Goal: Task Accomplishment & Management: Use online tool/utility

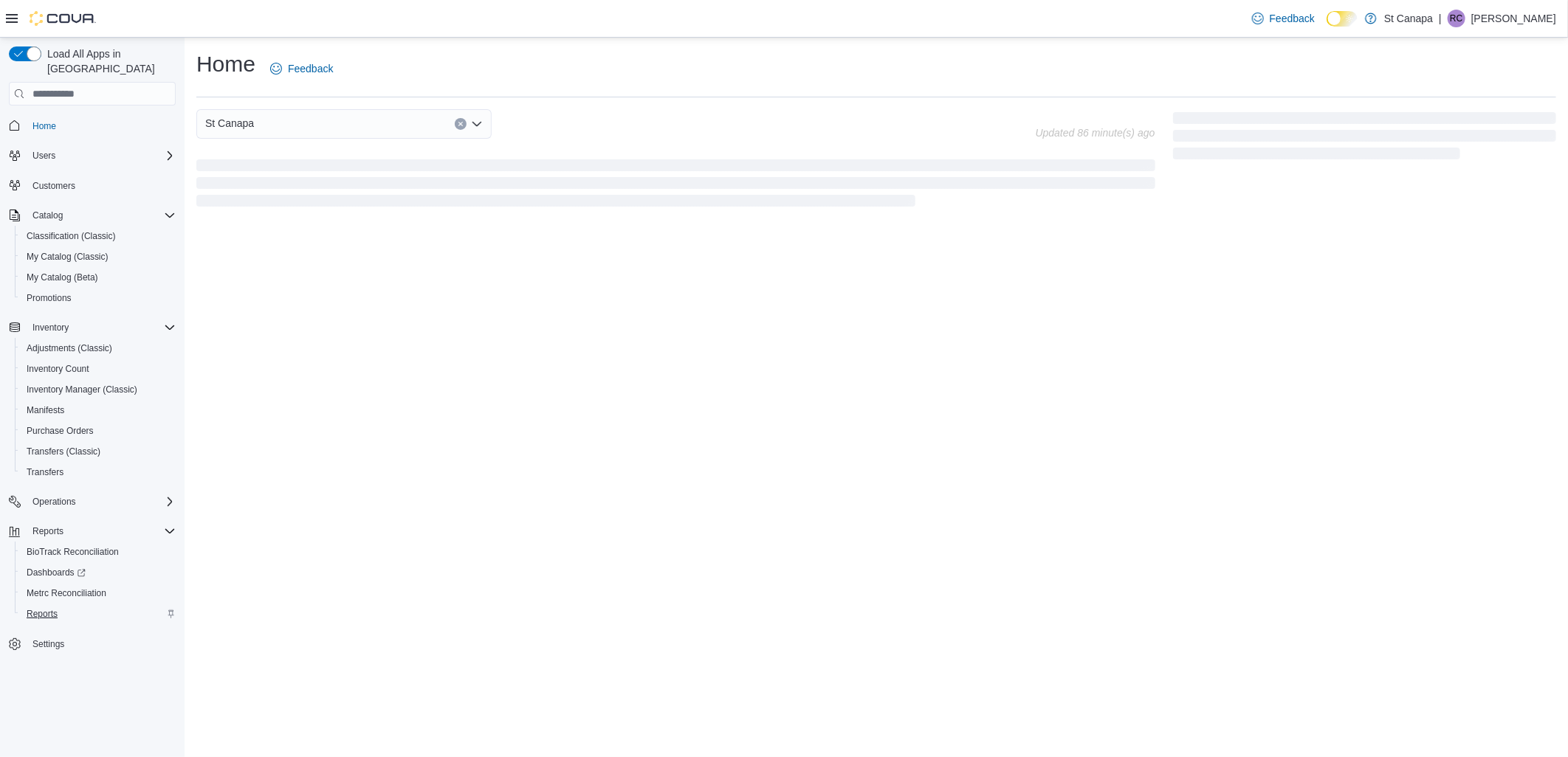
click at [19, 604] on button "Reports" at bounding box center [98, 614] width 167 height 21
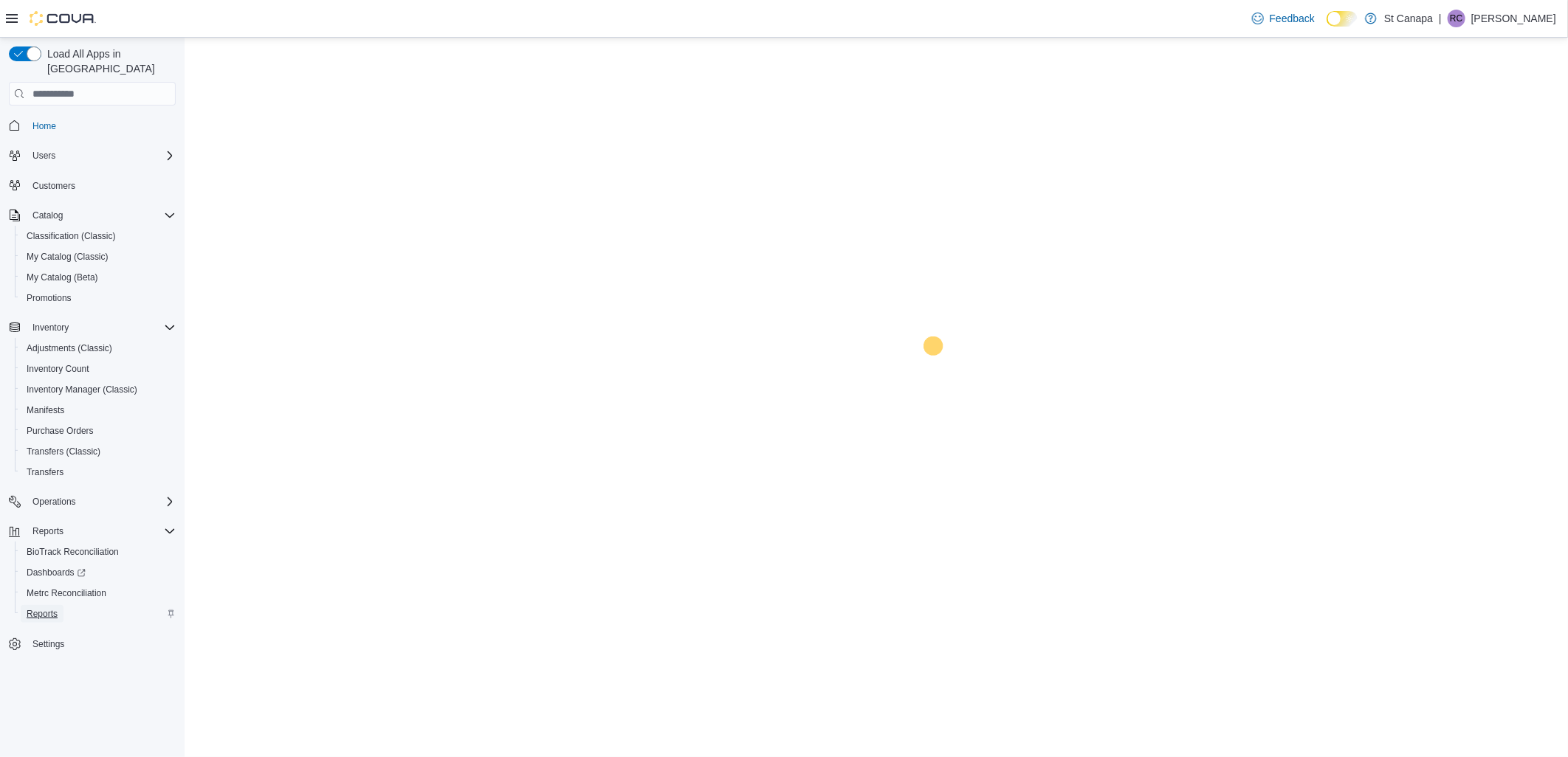
click at [36, 608] on span "Reports" at bounding box center [42, 613] width 31 height 12
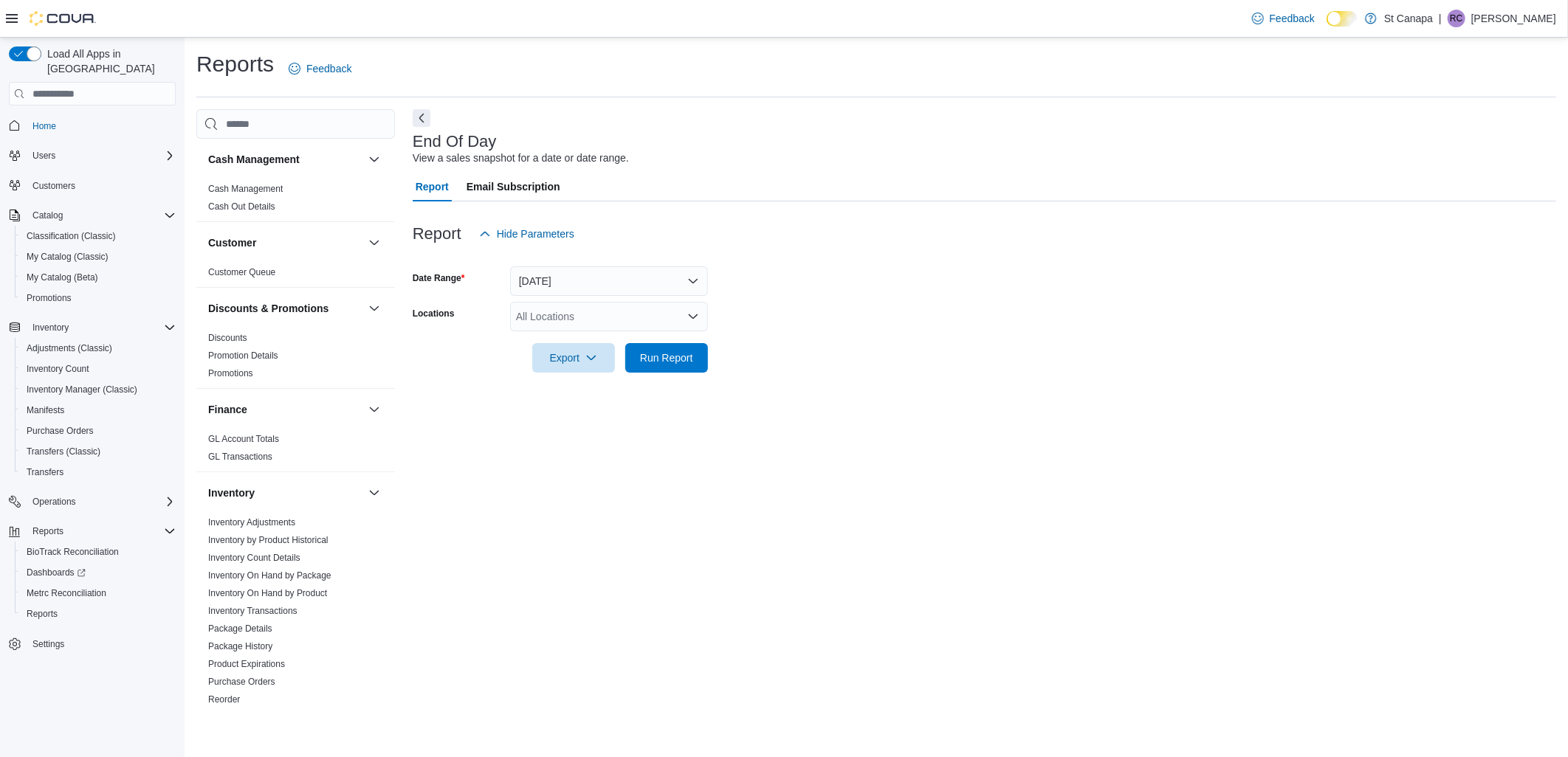
click at [589, 314] on div "All Locations" at bounding box center [609, 316] width 198 height 30
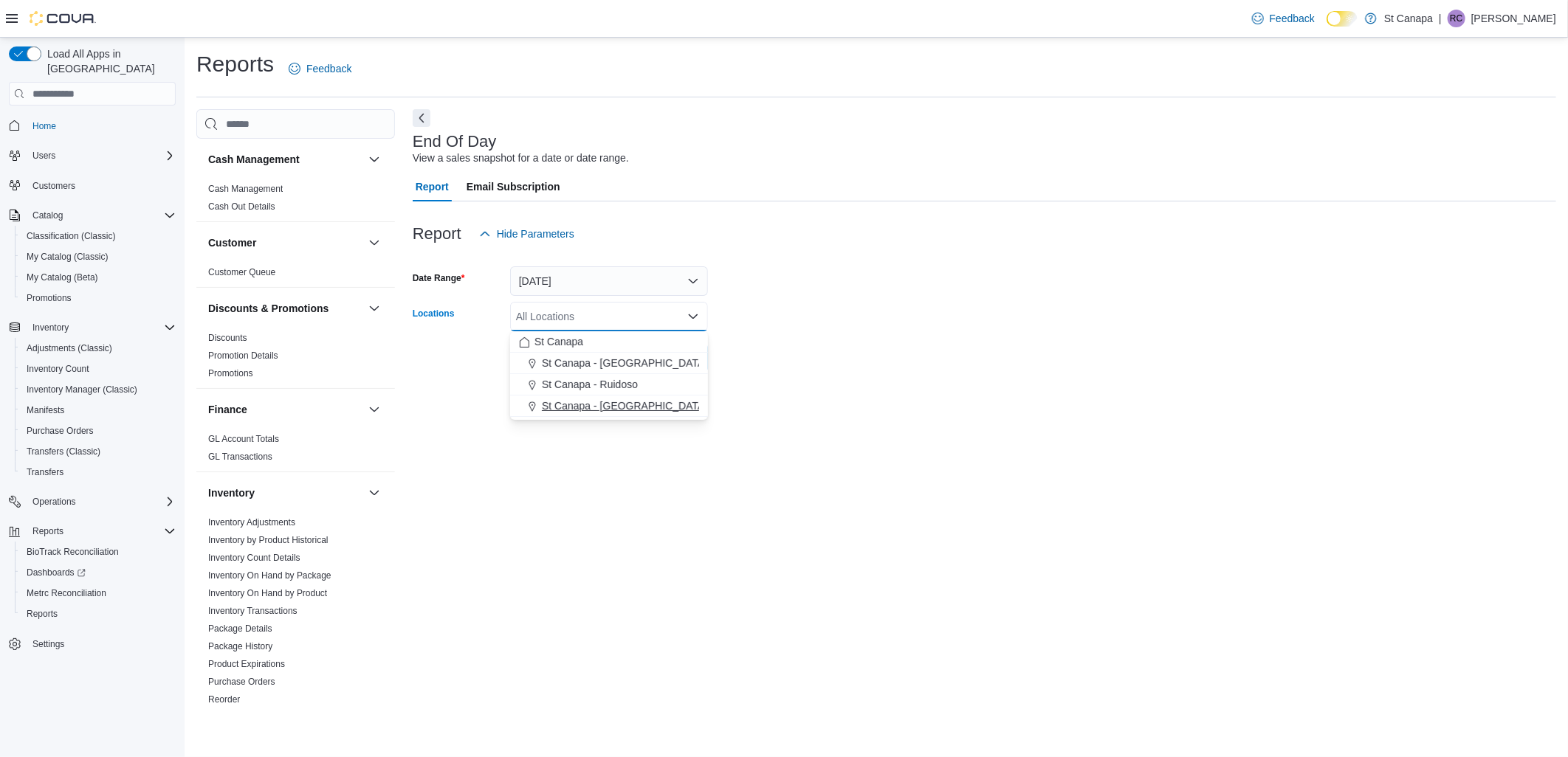
click at [610, 410] on span "St Canapa - [GEOGRAPHIC_DATA][PERSON_NAME]" at bounding box center [667, 406] width 250 height 15
click at [832, 383] on div at bounding box center [984, 382] width 1143 height 18
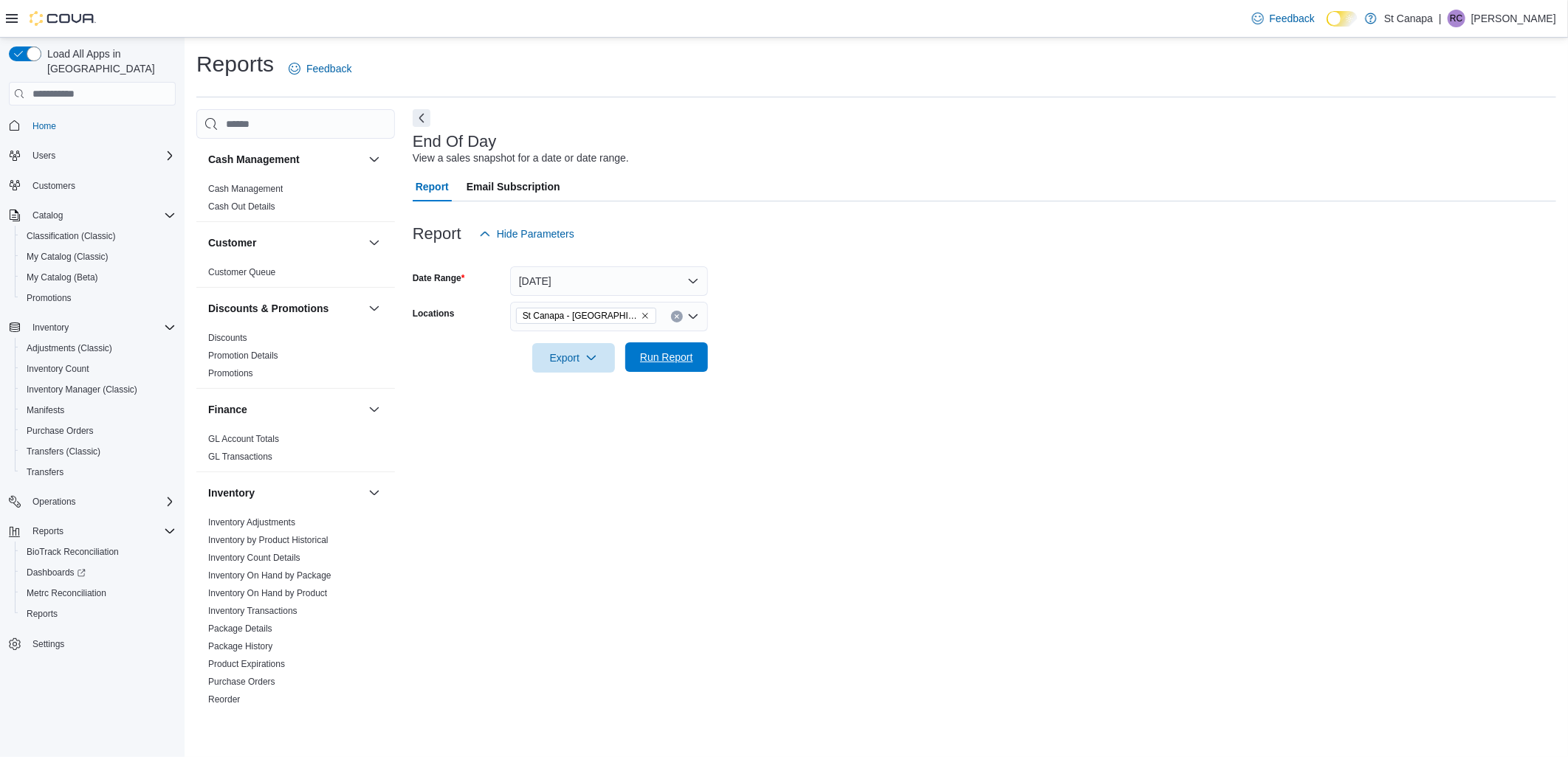
click at [689, 349] on span "Run Report" at bounding box center [666, 357] width 65 height 30
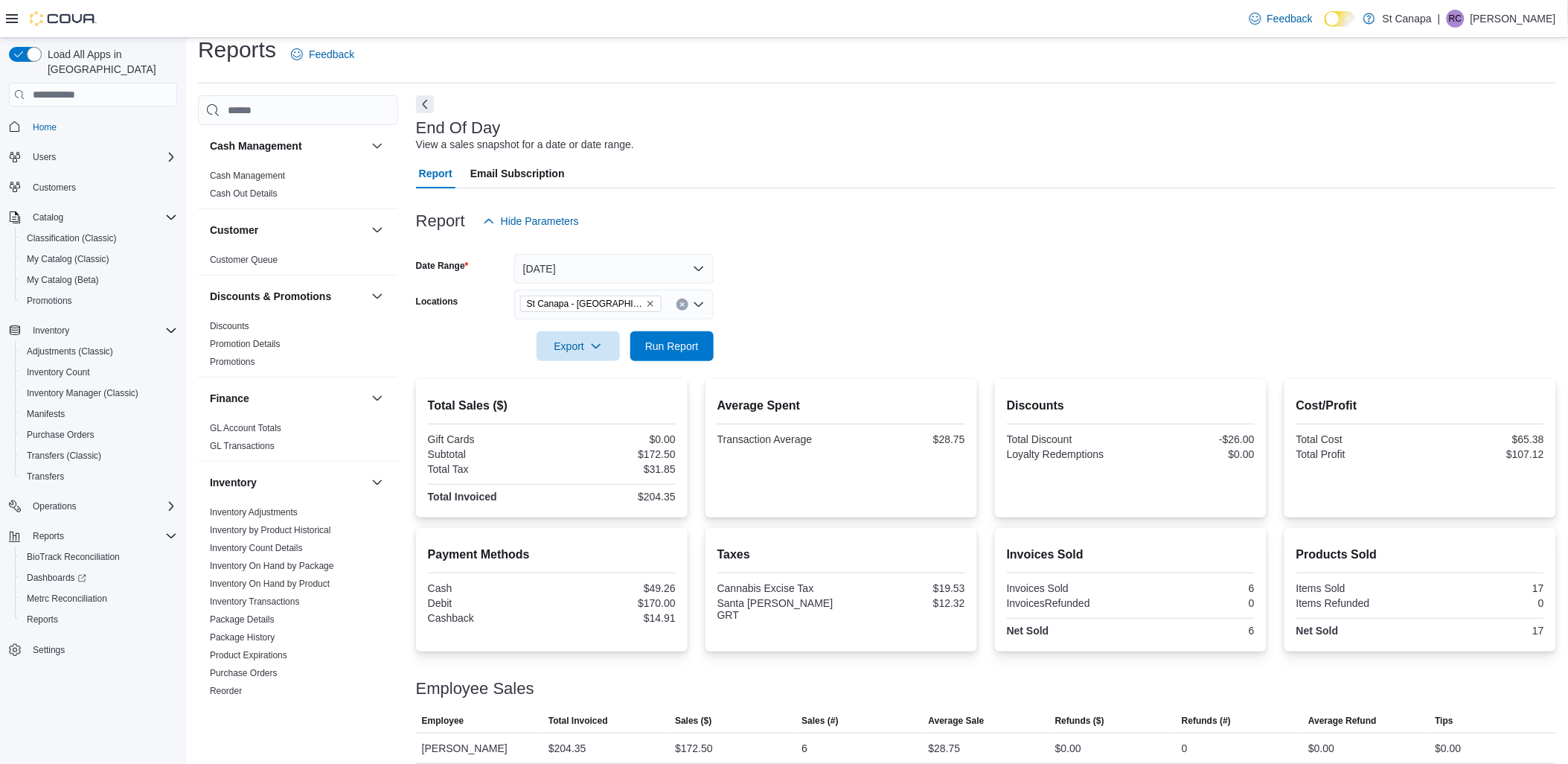
scroll to position [26, 0]
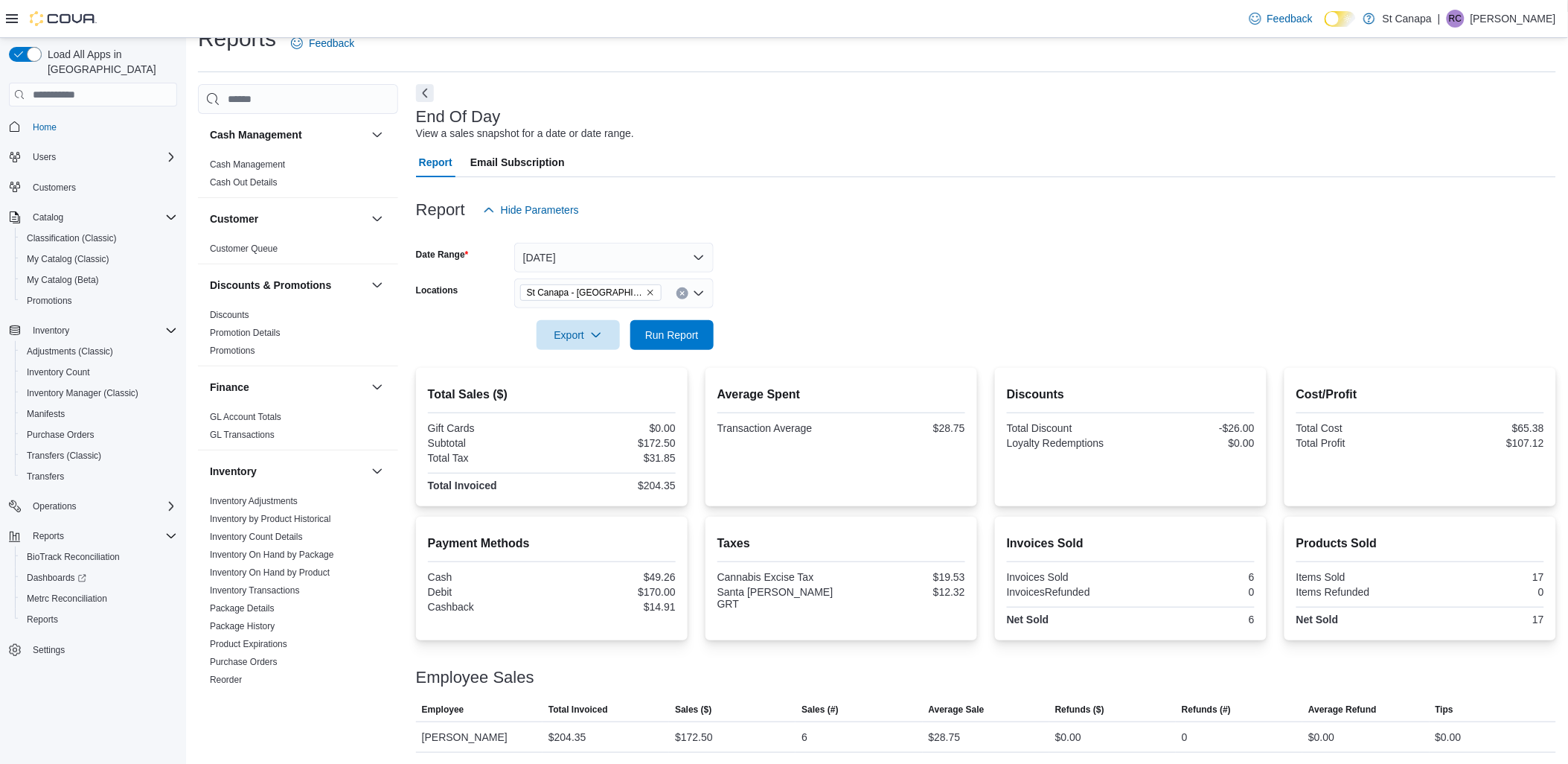
drag, startPoint x: 869, startPoint y: 330, endPoint x: 903, endPoint y: 354, distance: 41.6
click at [903, 354] on div "Report Hide Parameters Date Range [DATE] Locations [GEOGRAPHIC_DATA] - Santa [P…" at bounding box center [986, 465] width 1141 height 576
